Goal: Transaction & Acquisition: Purchase product/service

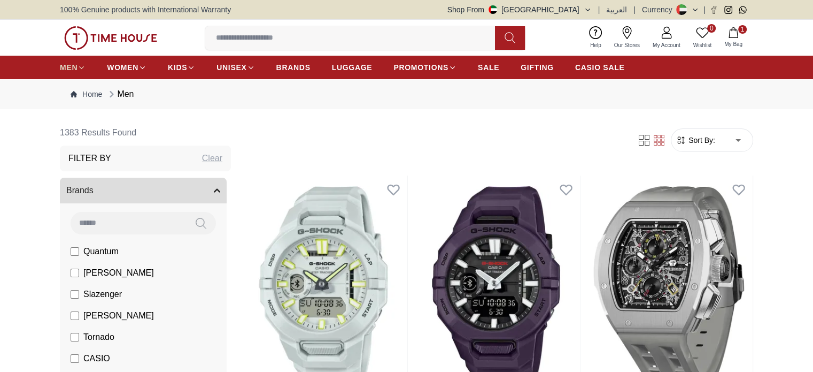
click at [72, 68] on span "MEN" at bounding box center [69, 67] width 18 height 11
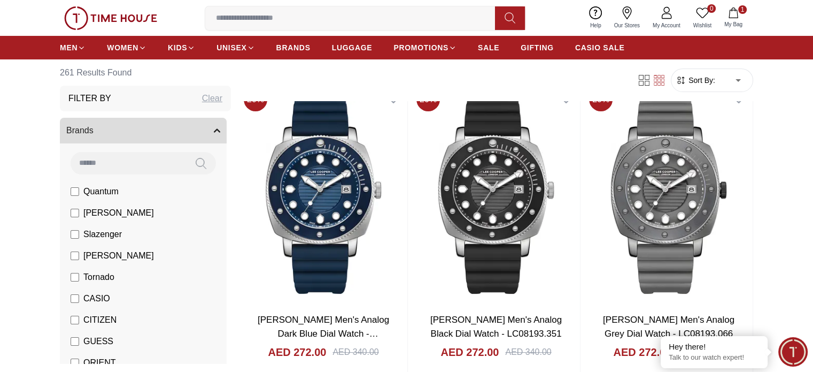
scroll to position [107, 0]
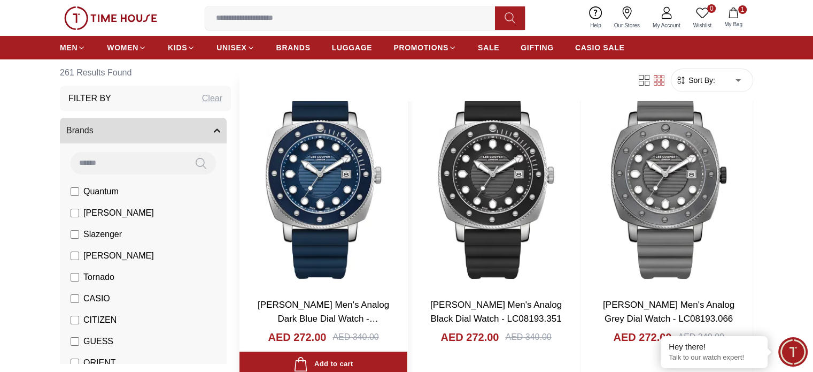
click at [315, 299] on link "[PERSON_NAME] Men's Analog Dark Blue Dial Watch - LC08193.399" at bounding box center [324, 317] width 132 height 37
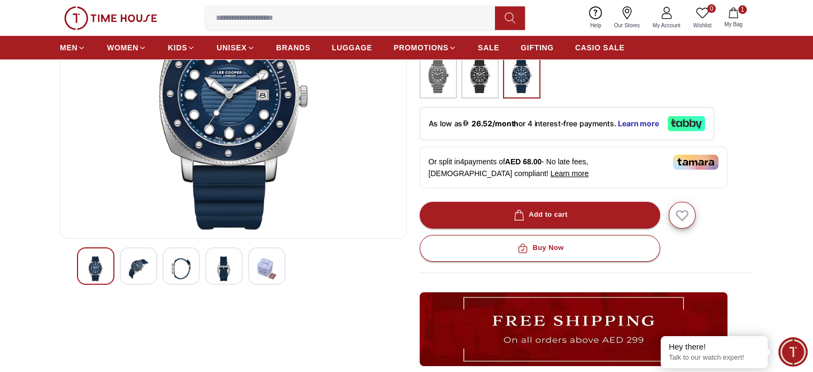
scroll to position [160, 0]
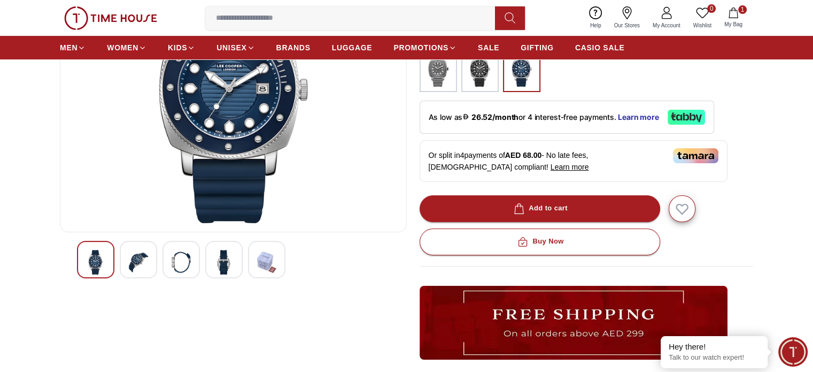
click at [136, 247] on div at bounding box center [138, 259] width 37 height 37
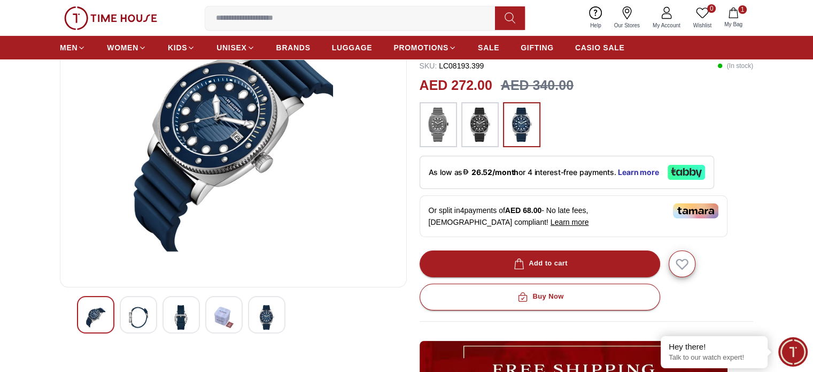
scroll to position [107, 0]
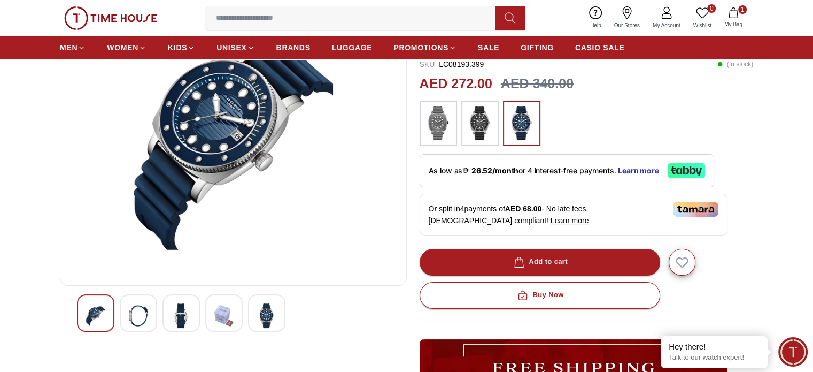
click at [183, 314] on img at bounding box center [181, 315] width 19 height 25
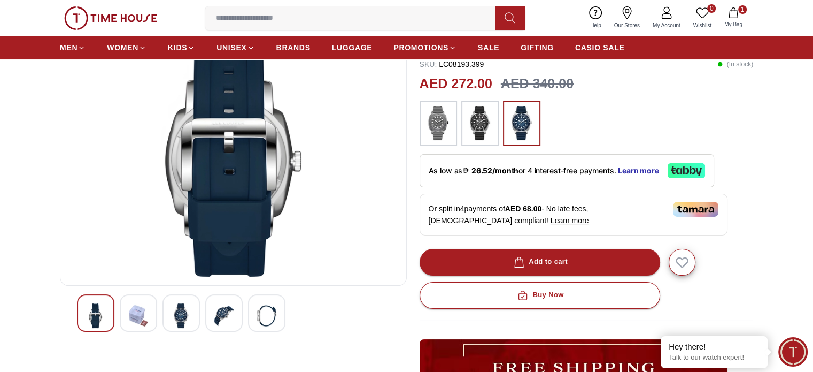
click at [262, 311] on img at bounding box center [266, 315] width 19 height 25
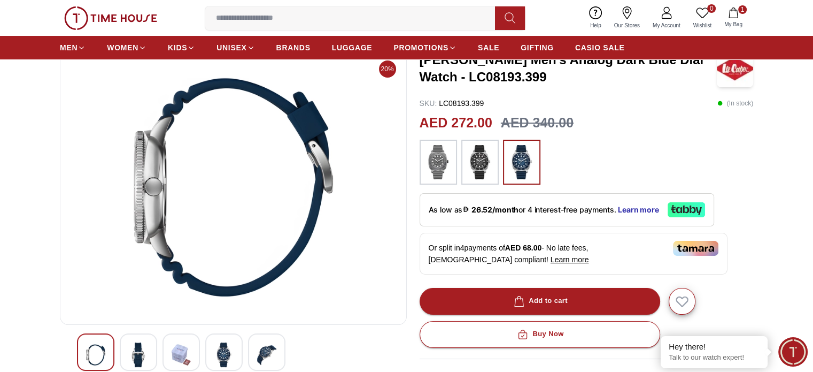
scroll to position [0, 0]
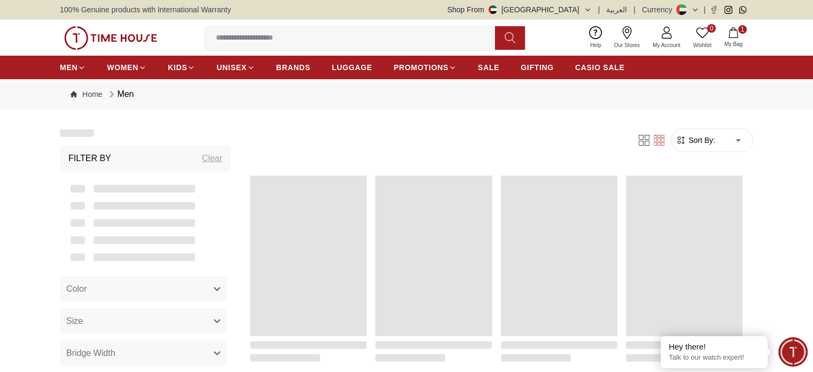
scroll to position [107, 0]
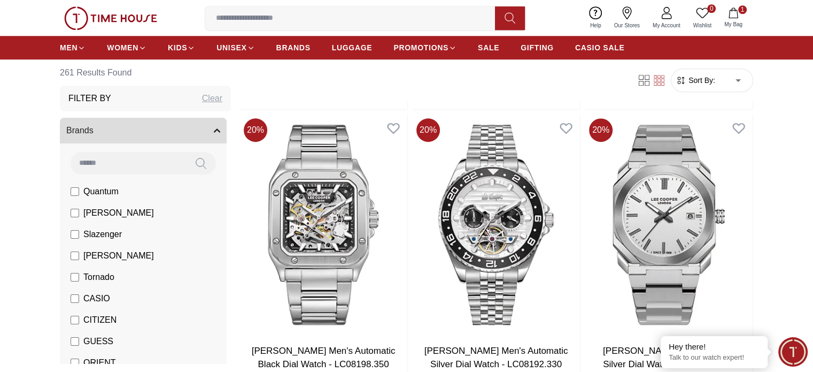
scroll to position [1177, 0]
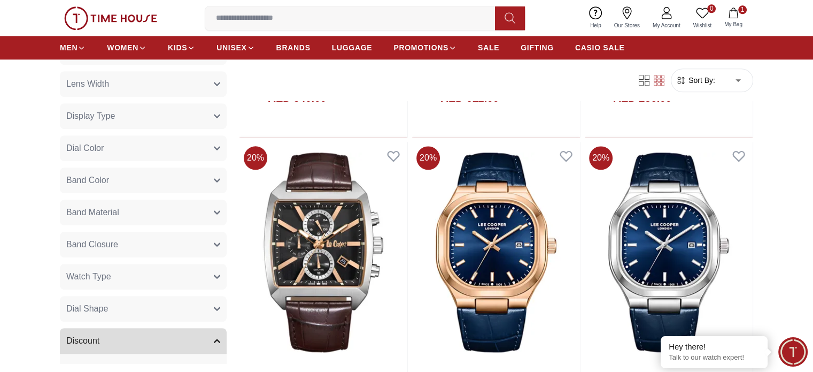
scroll to position [642, 0]
click at [159, 271] on button "Watch Type" at bounding box center [143, 275] width 167 height 26
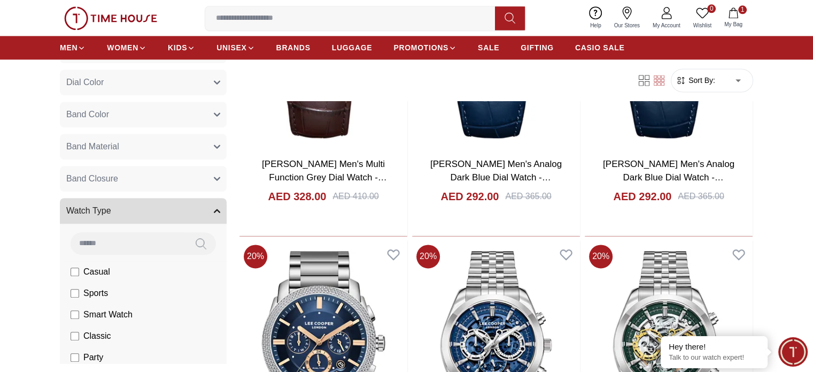
scroll to position [704, 0]
click at [145, 208] on button "Watch Type" at bounding box center [143, 212] width 167 height 26
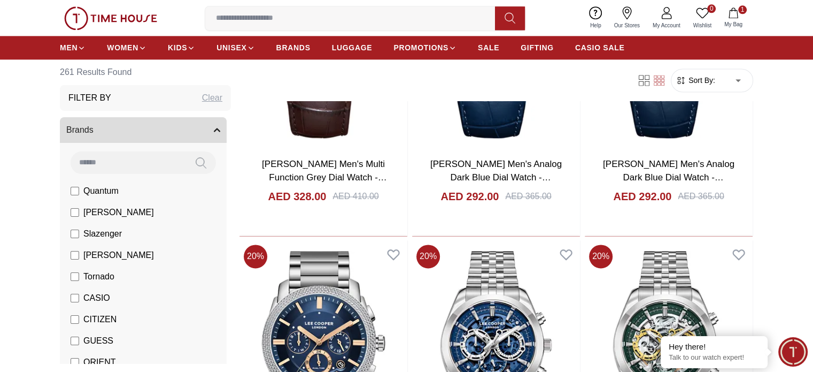
scroll to position [0, 0]
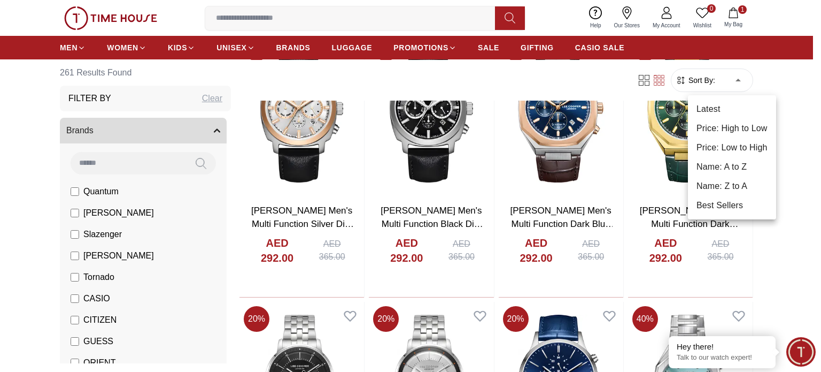
click at [721, 74] on body "100% Genuine products with International Warranty Shop From [GEOGRAPHIC_DATA] |…" at bounding box center [410, 154] width 821 height 3303
click at [796, 131] on div at bounding box center [410, 186] width 821 height 372
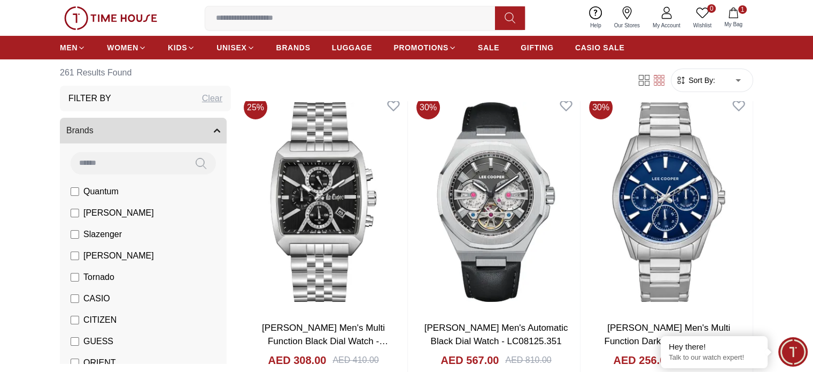
scroll to position [3904, 0]
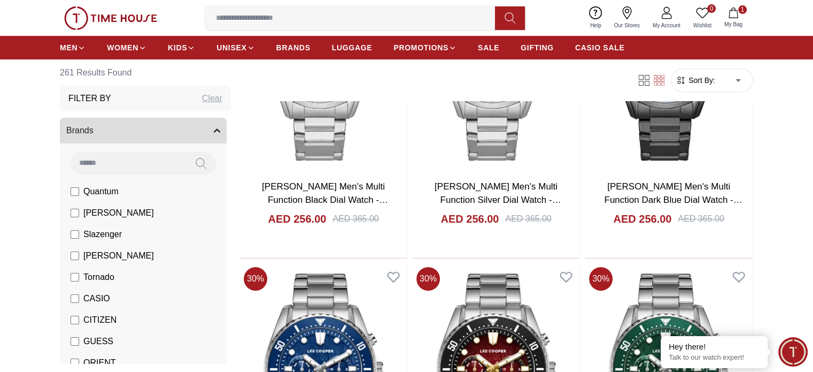
scroll to position [4332, 0]
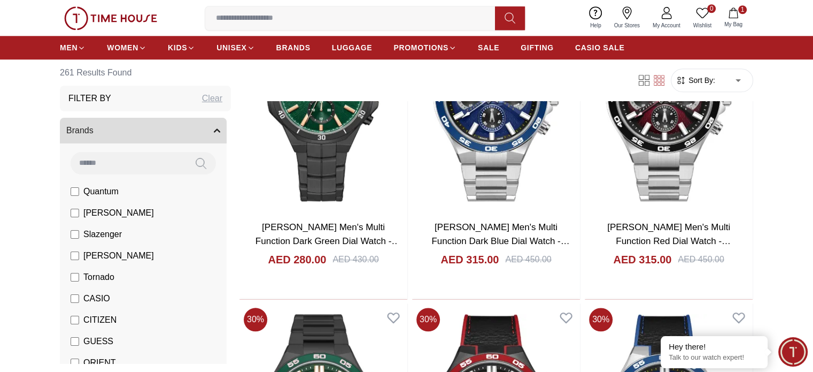
scroll to position [5455, 0]
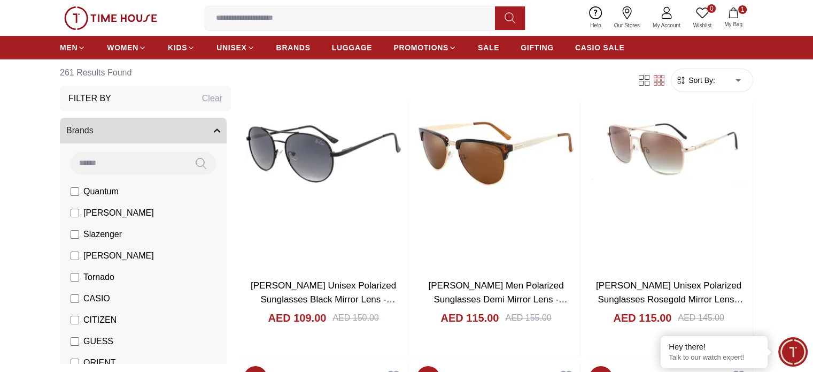
scroll to position [8022, 0]
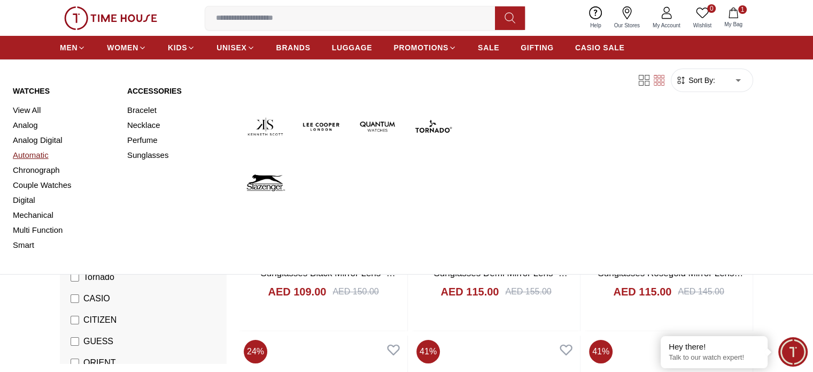
click at [41, 156] on link "Automatic" at bounding box center [64, 155] width 102 height 15
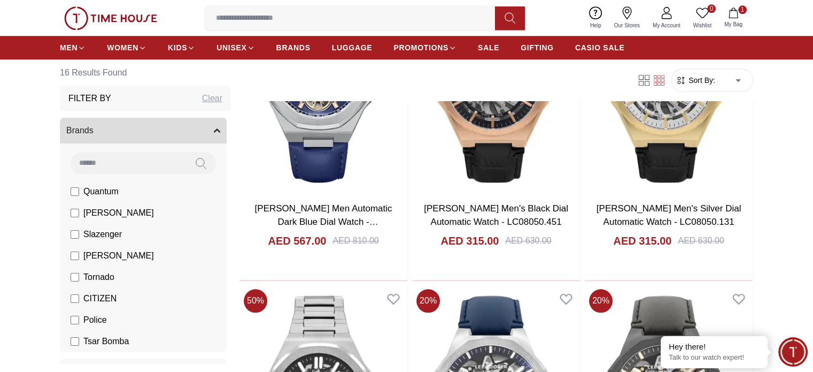
scroll to position [1016, 0]
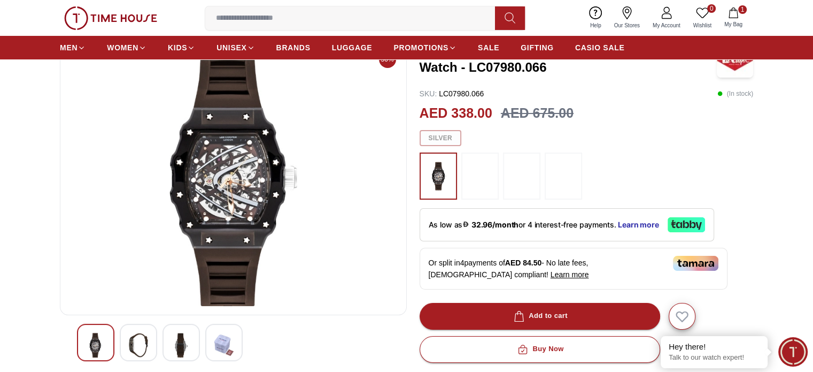
scroll to position [107, 0]
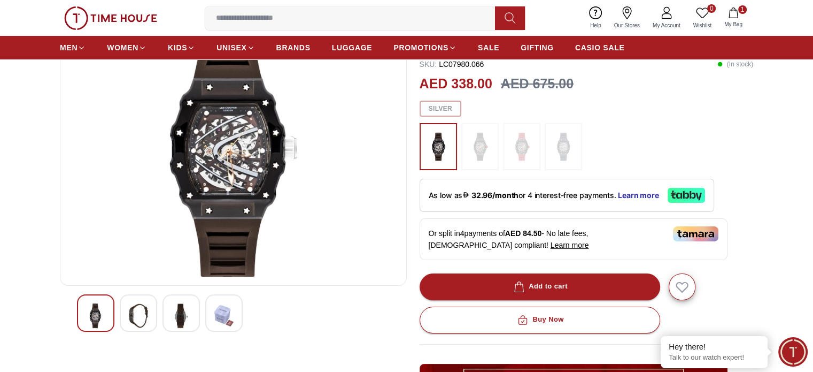
click at [142, 309] on img at bounding box center [138, 315] width 19 height 25
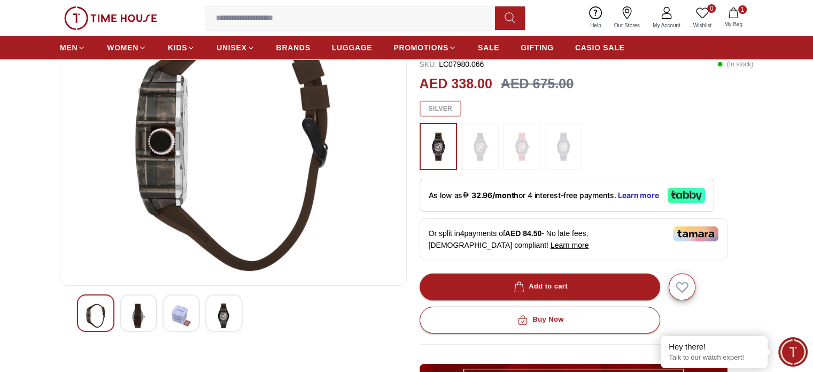
click at [184, 316] on img at bounding box center [181, 315] width 19 height 25
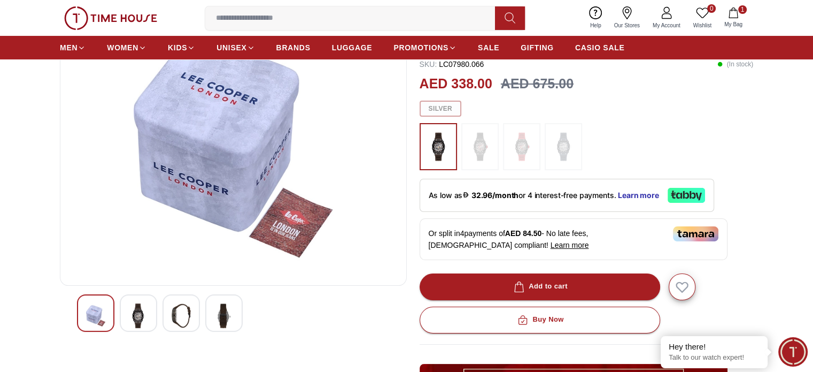
click at [222, 306] on img at bounding box center [223, 315] width 19 height 25
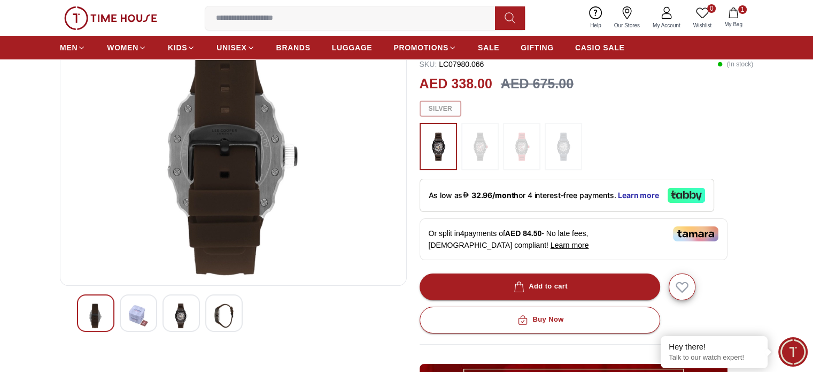
click at [90, 314] on img at bounding box center [95, 315] width 19 height 25
click at [178, 314] on img at bounding box center [181, 315] width 19 height 25
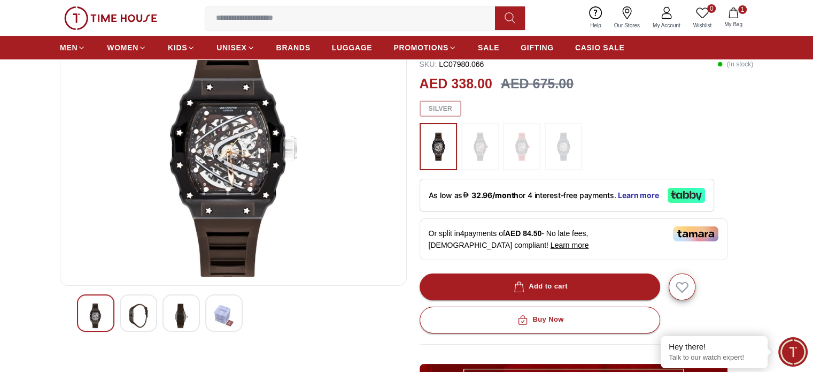
click at [481, 152] on img at bounding box center [480, 146] width 27 height 36
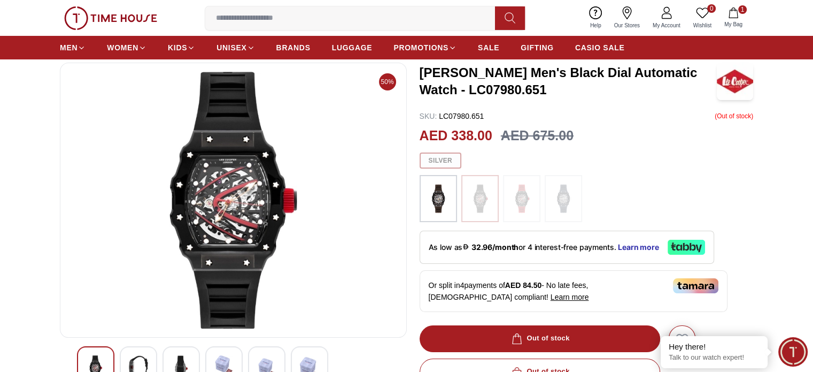
scroll to position [53, 0]
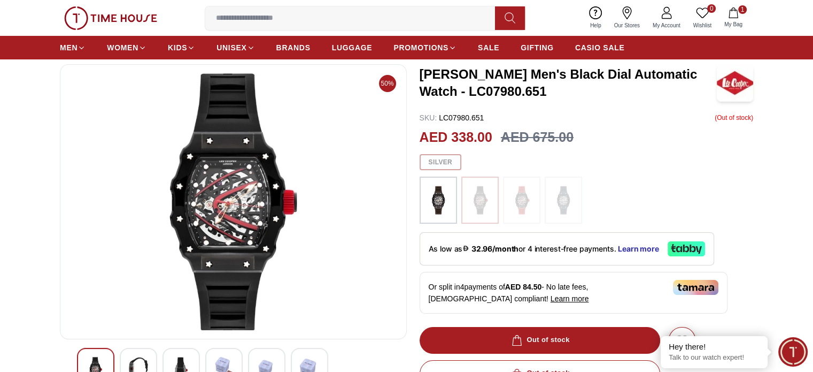
click at [520, 196] on img at bounding box center [522, 200] width 27 height 36
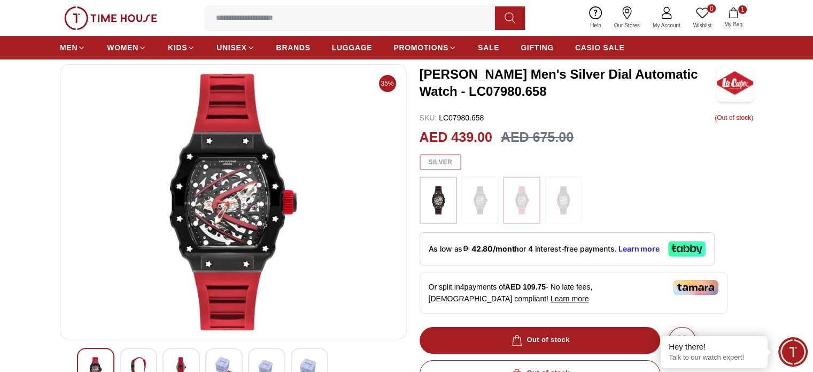
click at [562, 204] on img at bounding box center [563, 200] width 27 height 36
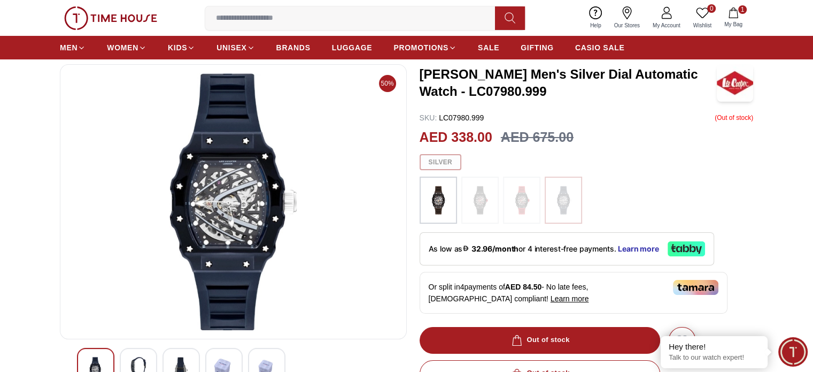
click at [482, 196] on img at bounding box center [480, 200] width 27 height 36
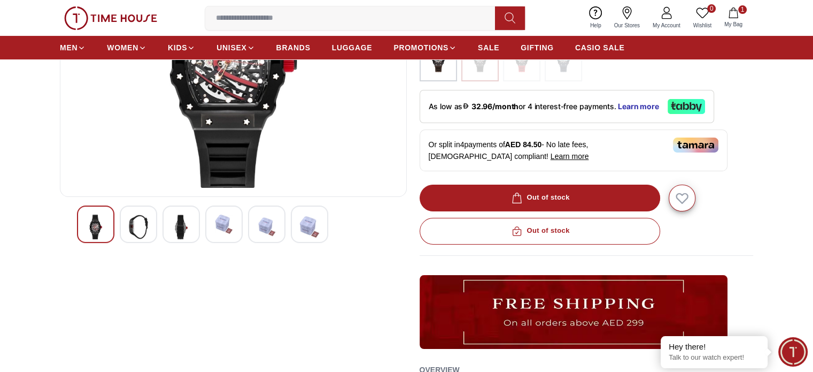
scroll to position [214, 0]
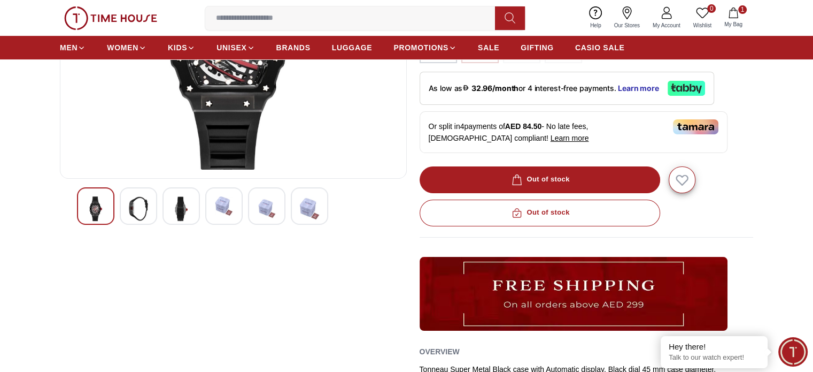
click at [132, 212] on img at bounding box center [138, 208] width 19 height 25
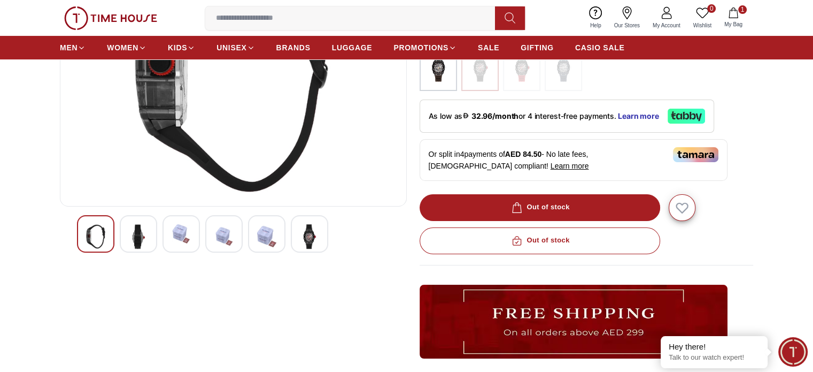
scroll to position [53, 0]
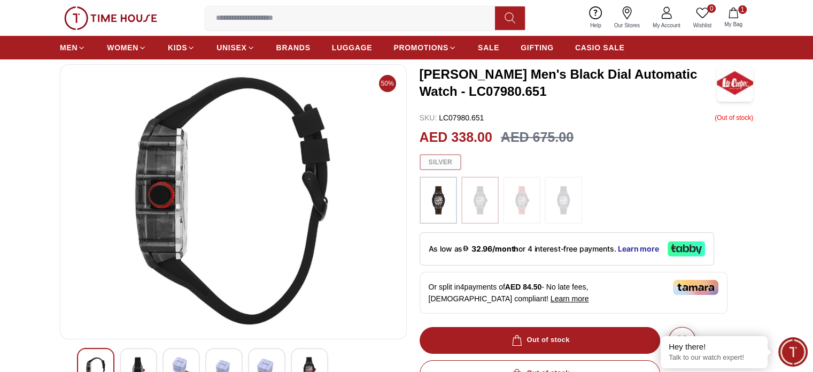
click at [311, 360] on img at bounding box center [309, 369] width 19 height 25
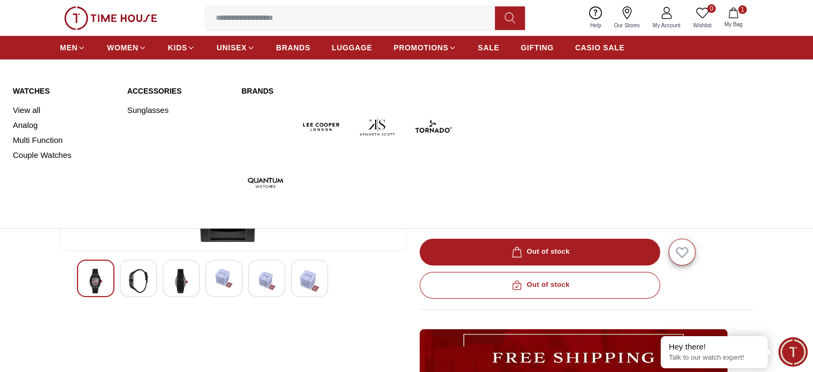
scroll to position [0, 0]
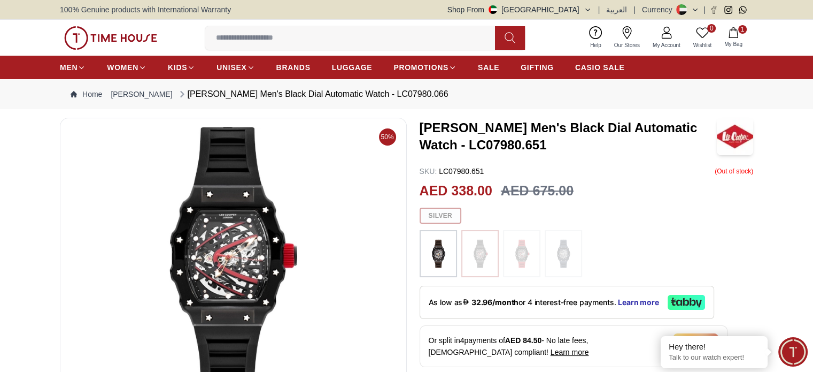
scroll to position [53, 0]
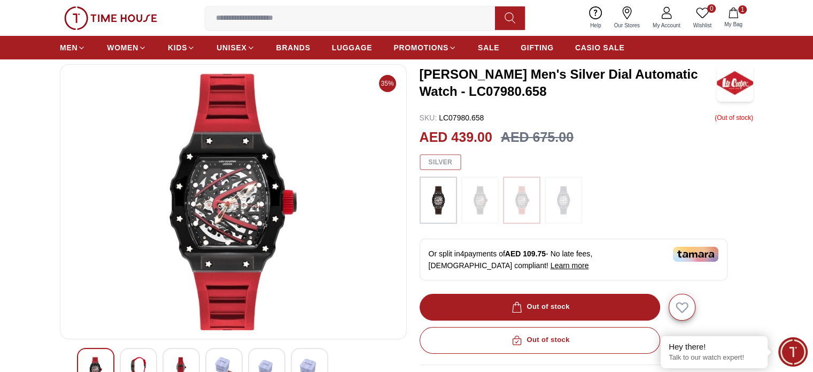
scroll to position [107, 0]
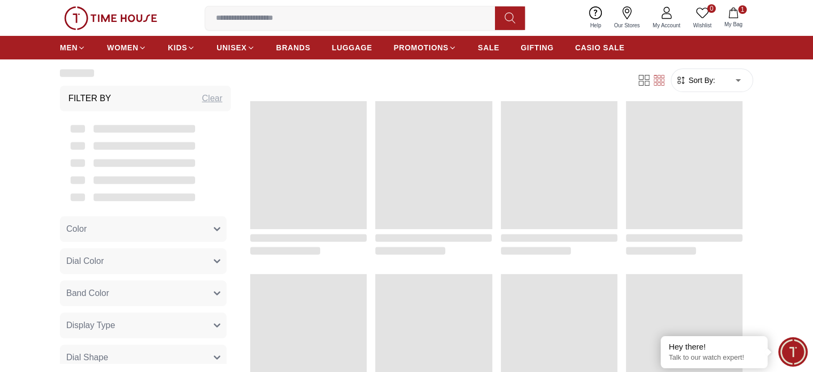
scroll to position [1016, 0]
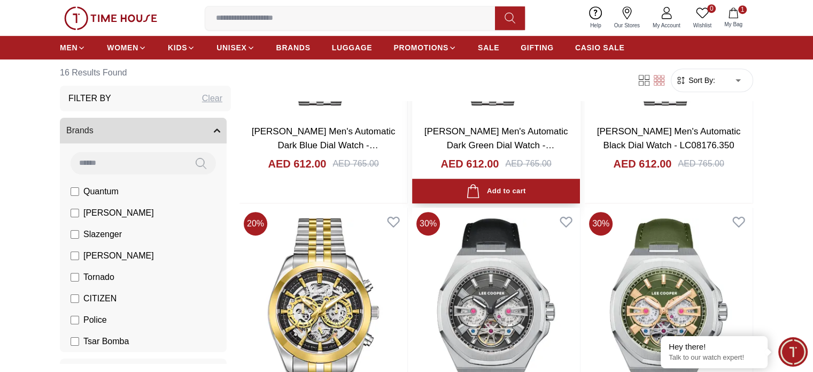
scroll to position [535, 0]
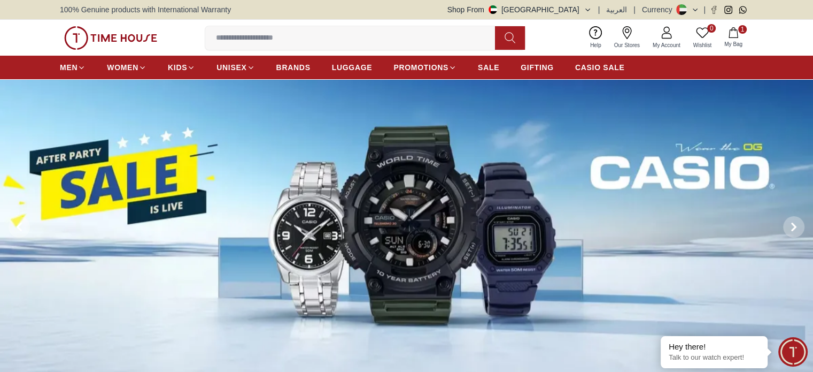
click at [739, 29] on span "1" at bounding box center [743, 29] width 9 height 9
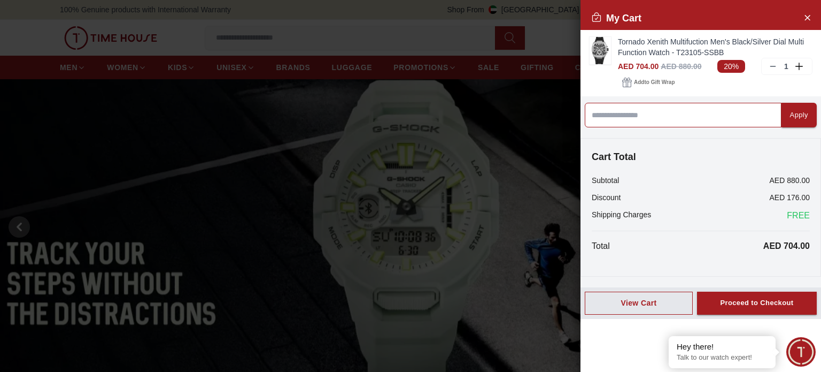
click at [659, 113] on input at bounding box center [683, 115] width 197 height 25
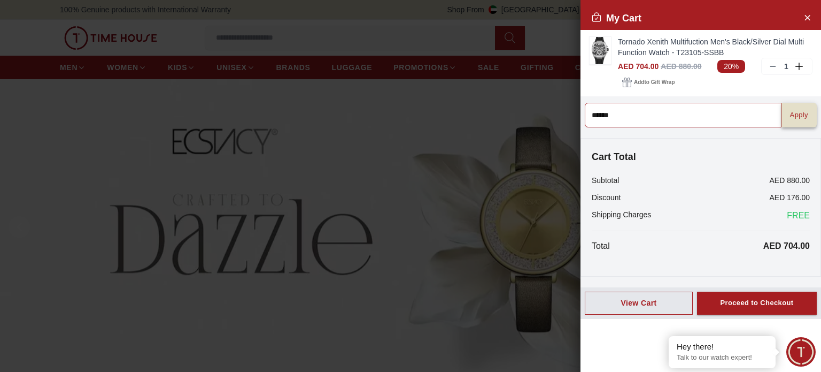
type input "******"
click at [794, 120] on div "Apply" at bounding box center [799, 115] width 18 height 12
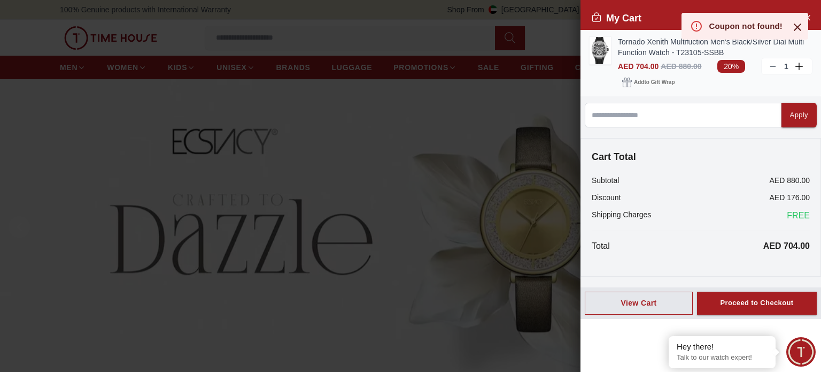
click at [769, 64] on icon at bounding box center [773, 66] width 9 height 9
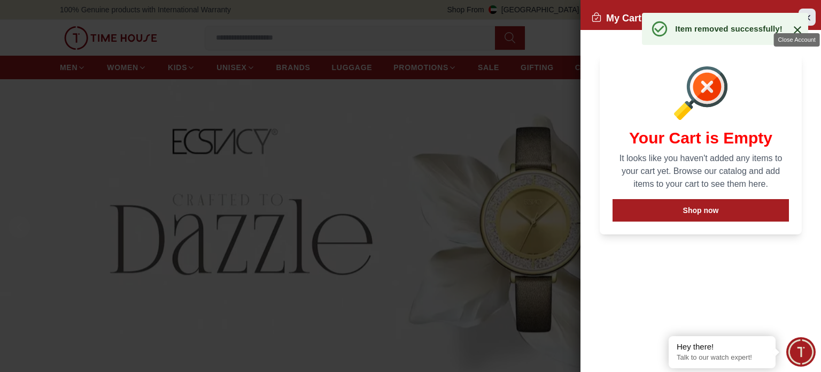
click at [813, 17] on button "Close Account" at bounding box center [807, 17] width 17 height 17
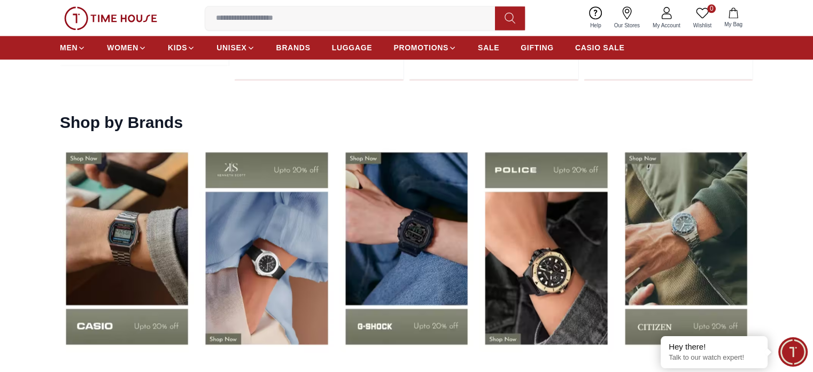
scroll to position [1177, 0]
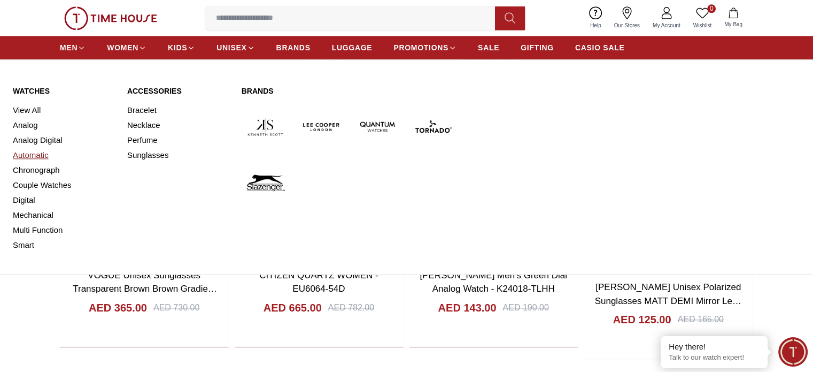
click at [32, 151] on link "Automatic" at bounding box center [64, 155] width 102 height 15
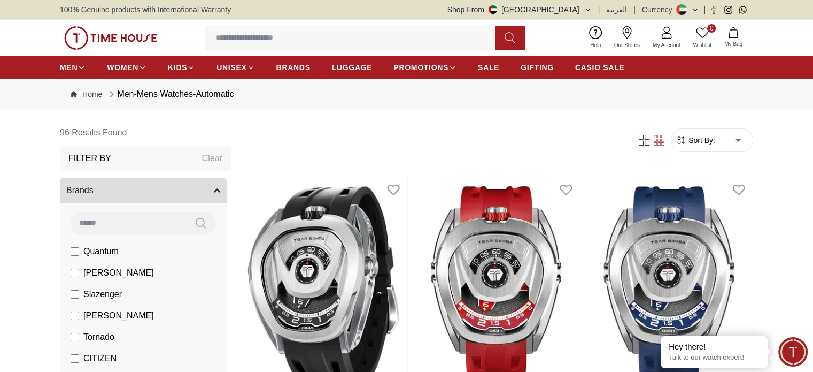
click at [695, 134] on form "Sort By: ​ ****** ​" at bounding box center [712, 140] width 82 height 24
click at [696, 144] on span "Sort By:" at bounding box center [701, 140] width 29 height 11
click at [703, 140] on span "Sort By:" at bounding box center [701, 140] width 29 height 11
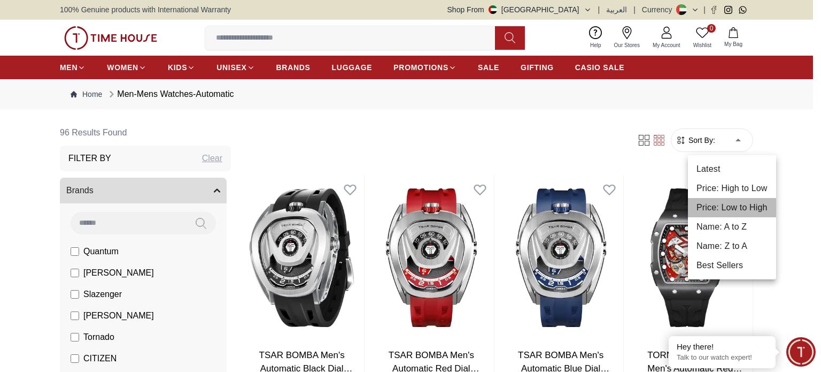
click at [731, 209] on li "Price: Low to High" at bounding box center [732, 207] width 88 height 19
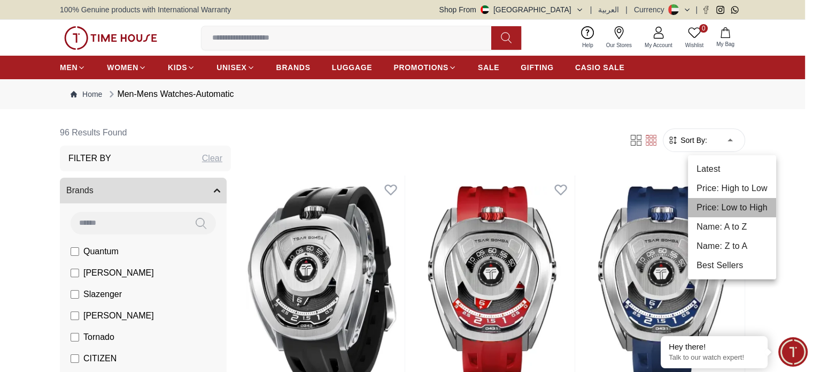
type input "*"
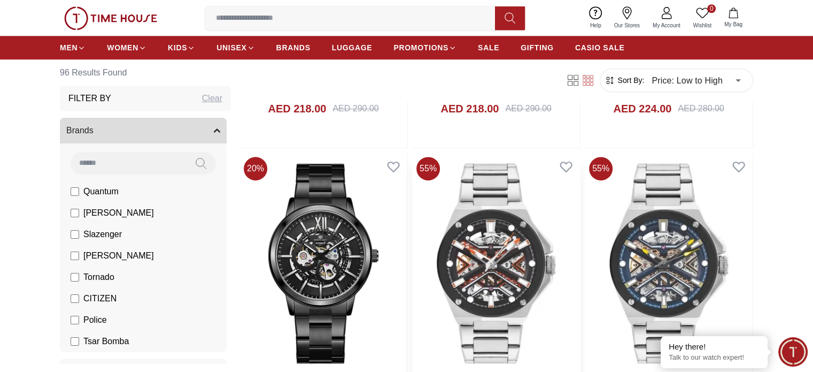
scroll to position [963, 0]
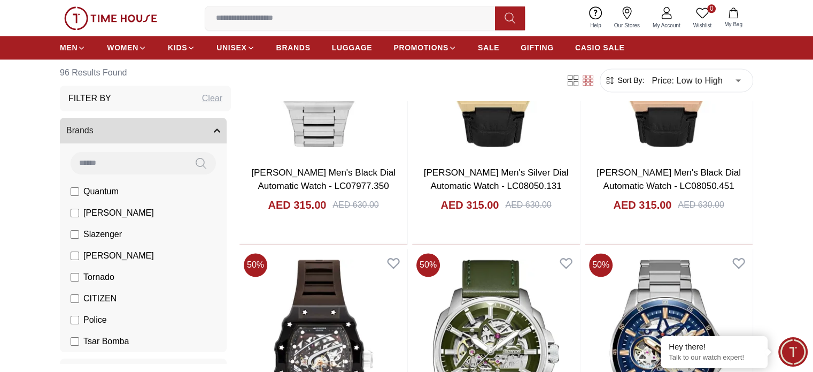
scroll to position [1497, 0]
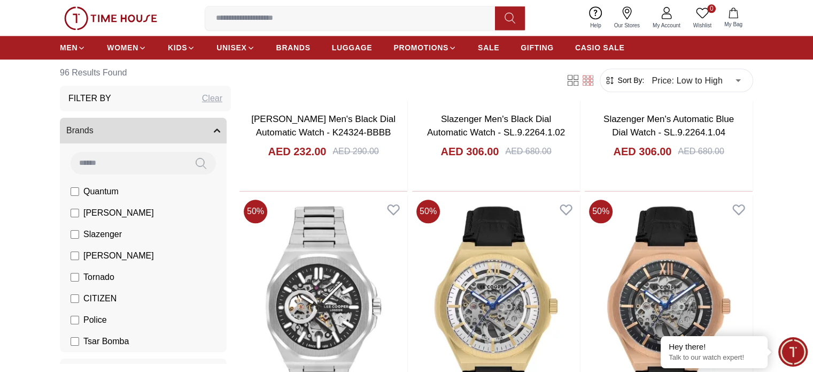
scroll to position [1016, 0]
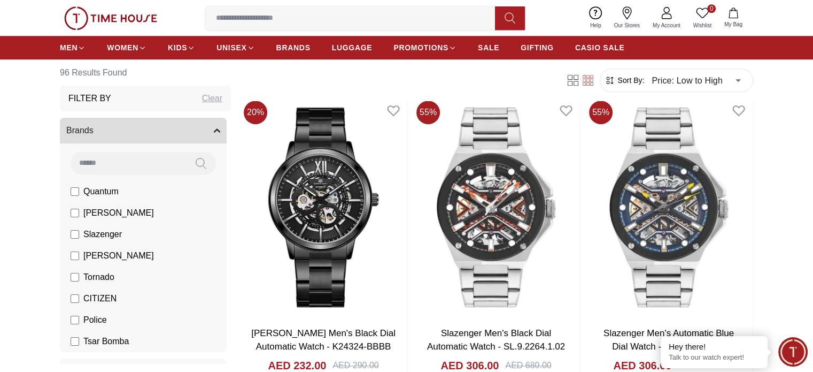
click at [99, 14] on img at bounding box center [110, 18] width 93 height 24
